Goal: Navigation & Orientation: Find specific page/section

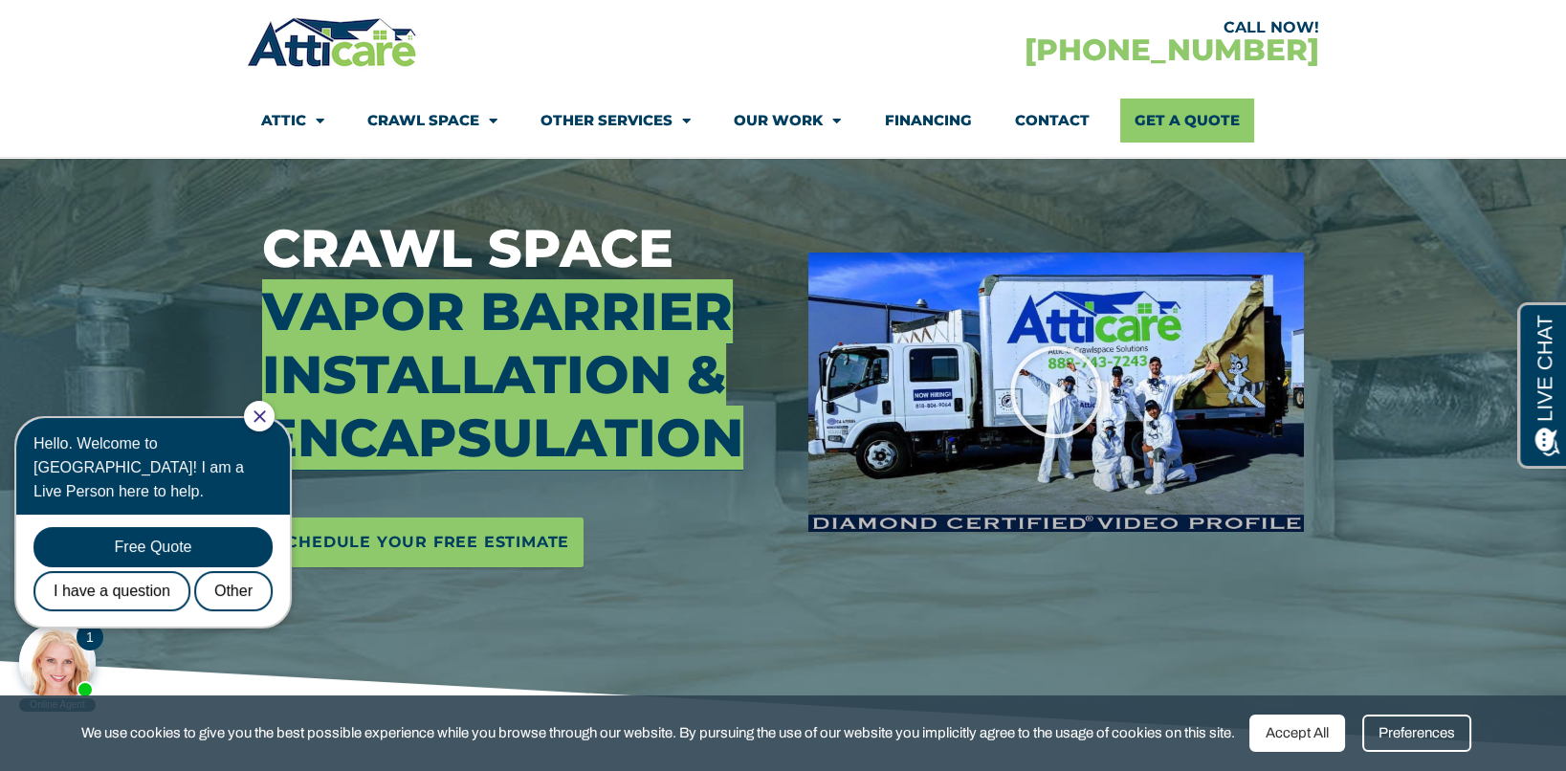
click at [275, 423] on div at bounding box center [259, 416] width 31 height 31
click at [266, 410] on icon "Close Chat" at bounding box center [260, 416] width 12 height 12
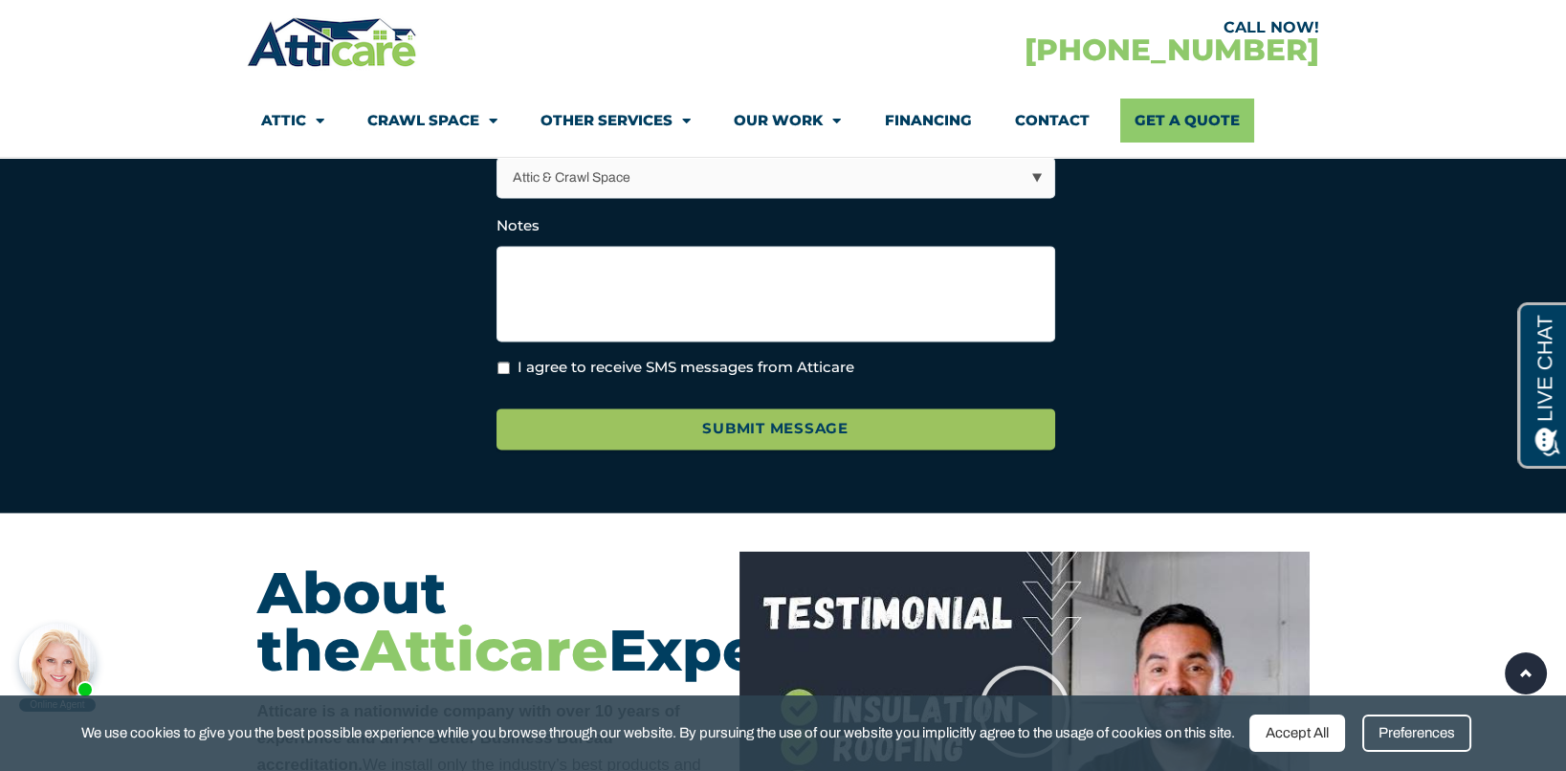
scroll to position [5263, 0]
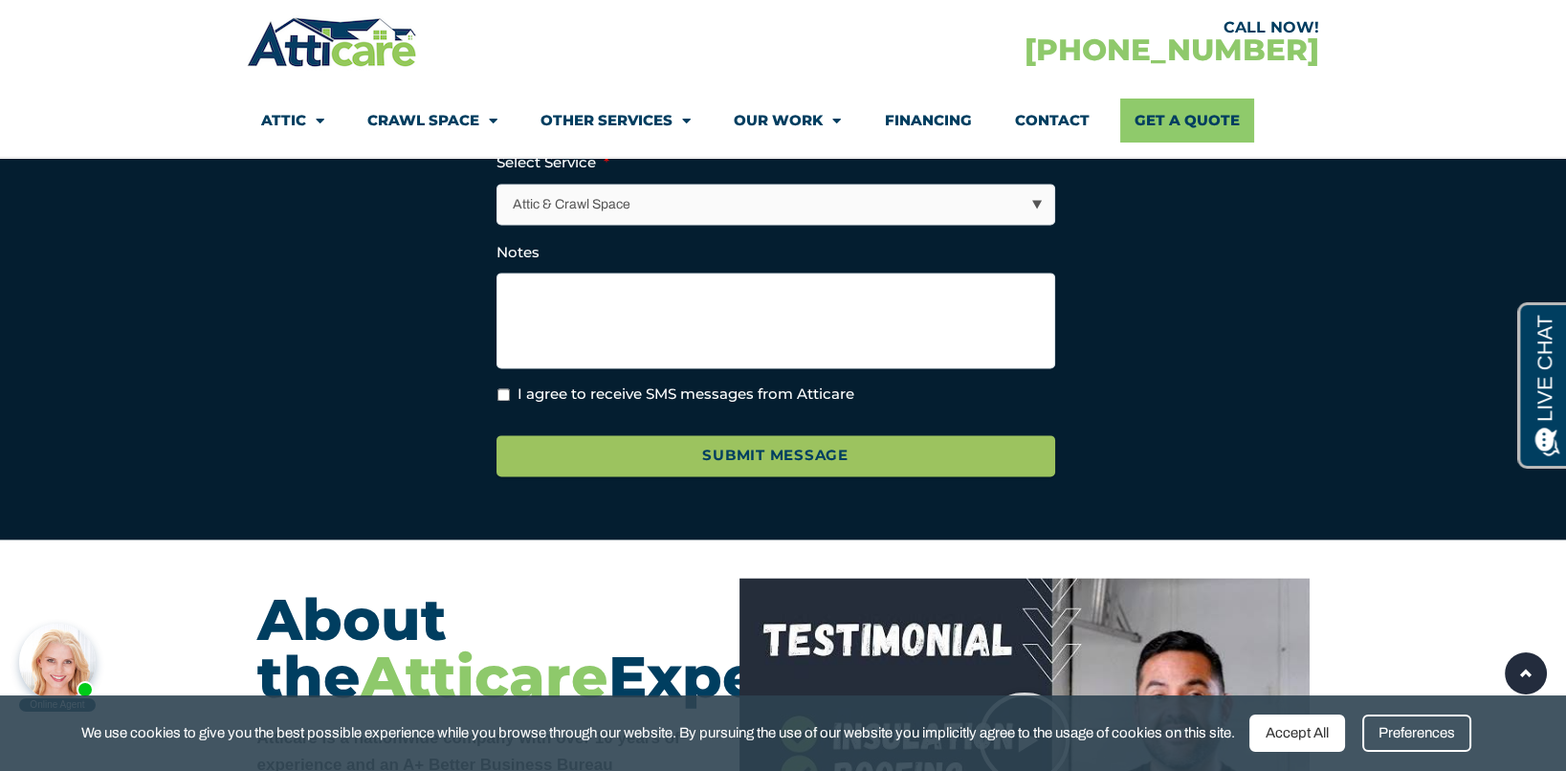
click at [480, 122] on span "Menu" at bounding box center [488, 120] width 18 height 33
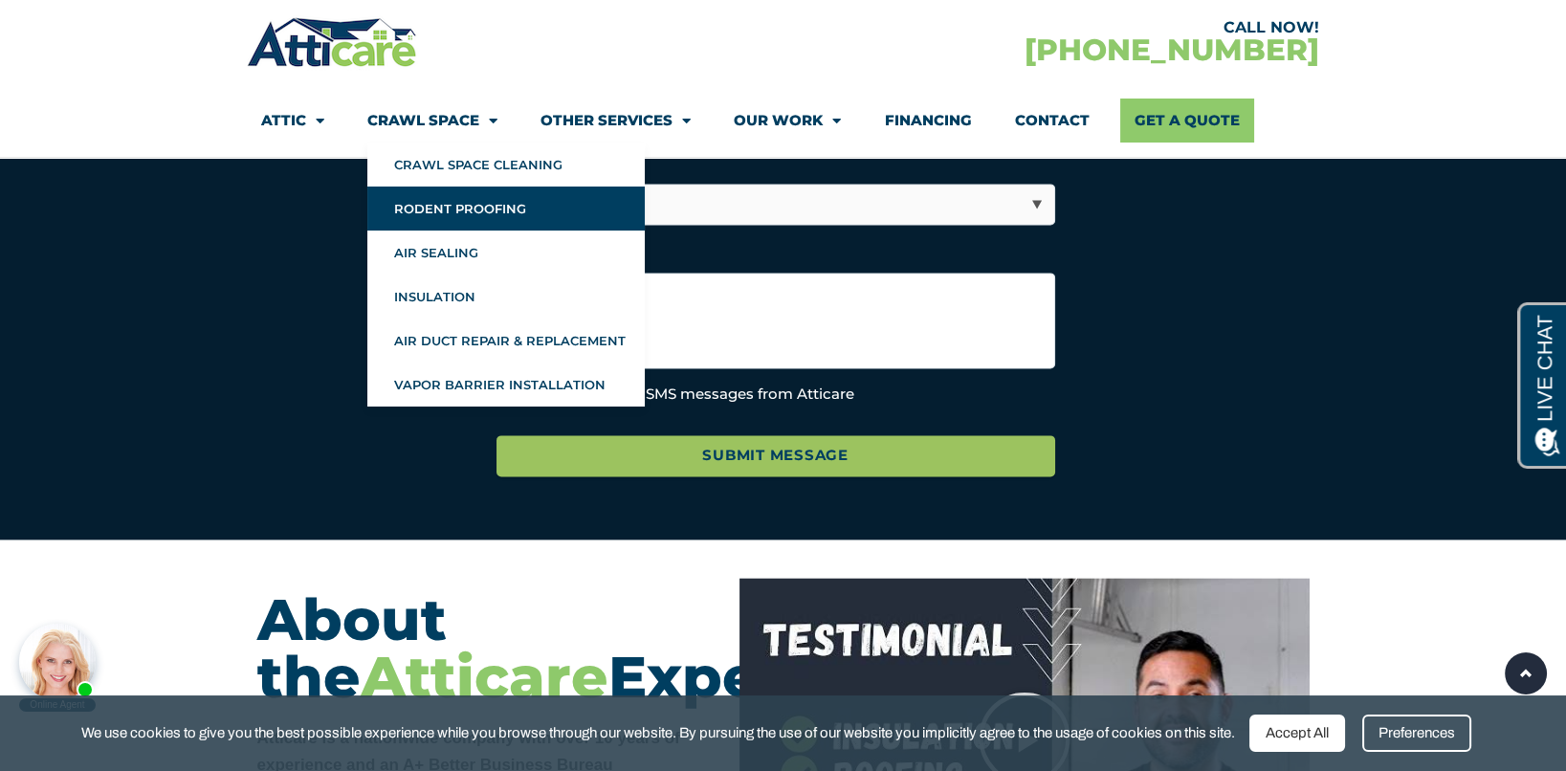
click at [505, 212] on link "Rodent Proofing" at bounding box center [505, 209] width 277 height 44
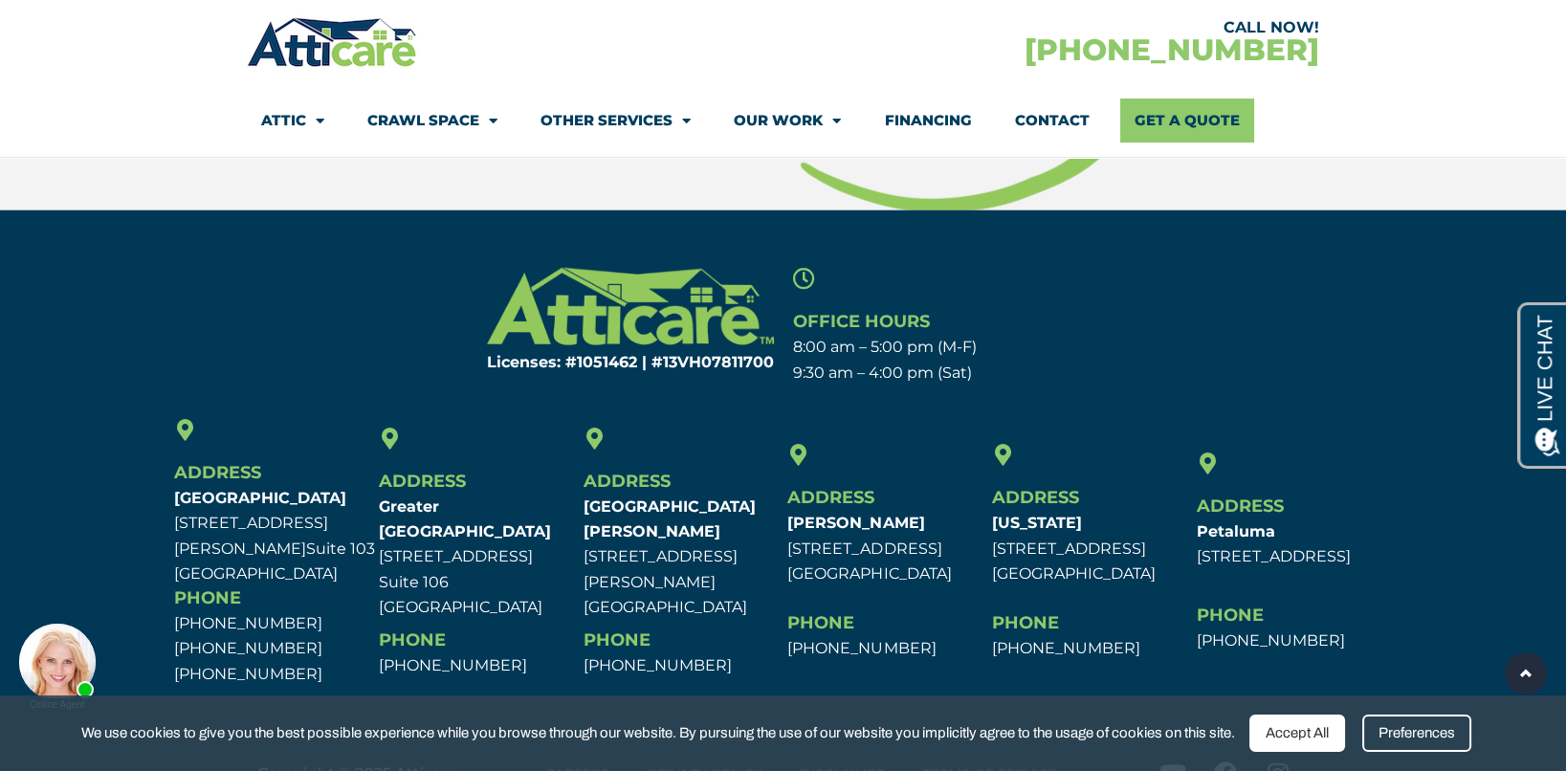
scroll to position [9596, 0]
